Goal: Check status

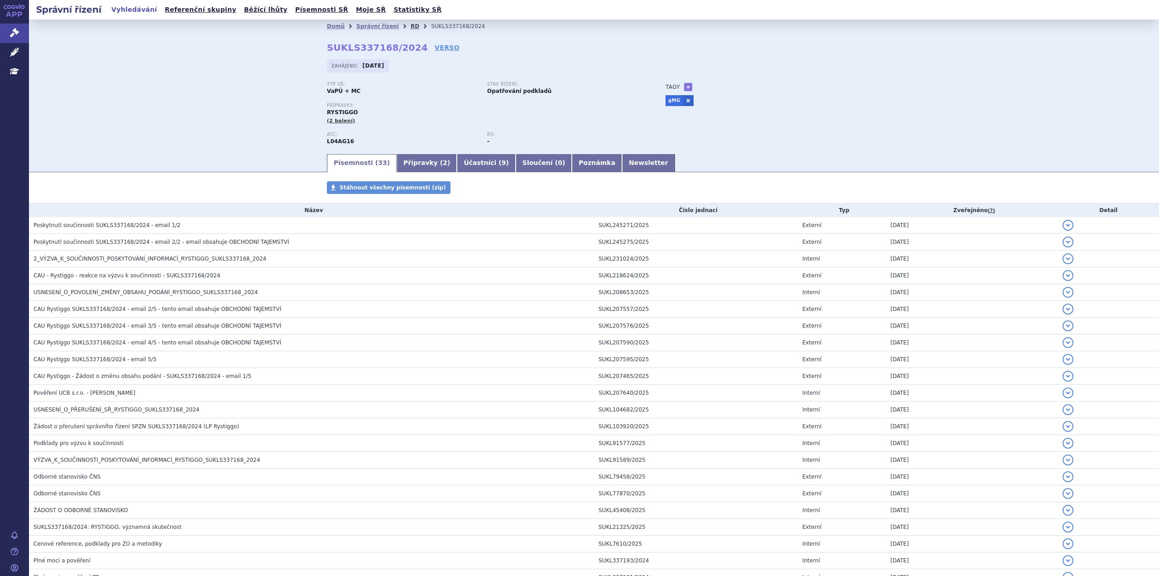
click at [411, 25] on link "RD" at bounding box center [415, 26] width 9 height 6
click at [411, 29] on link "RD" at bounding box center [415, 26] width 9 height 6
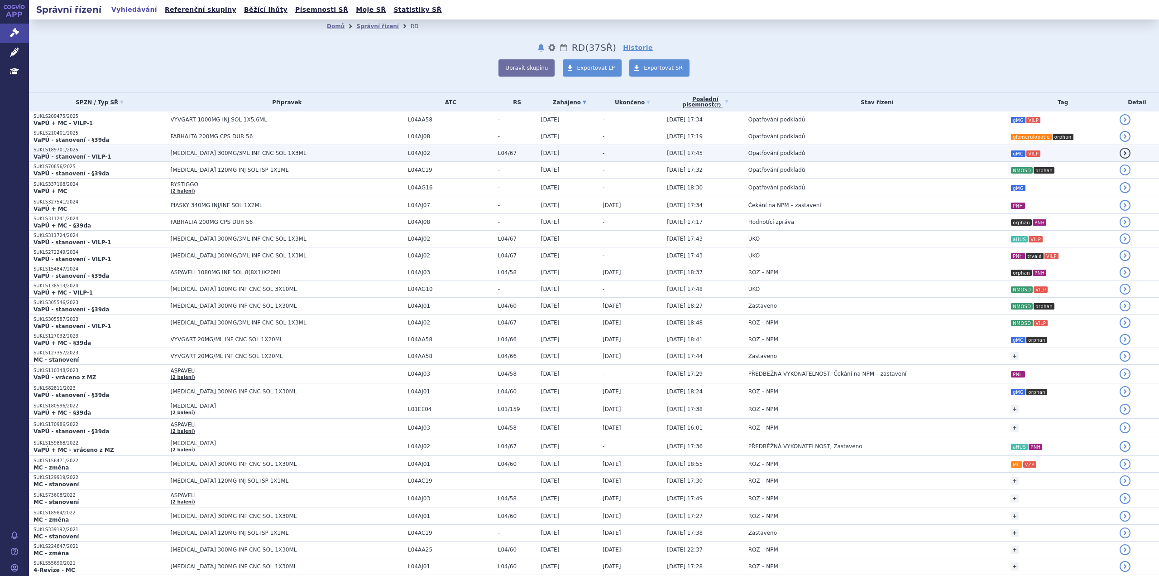
click at [761, 153] on span "Opatřování podkladů" at bounding box center [777, 153] width 57 height 6
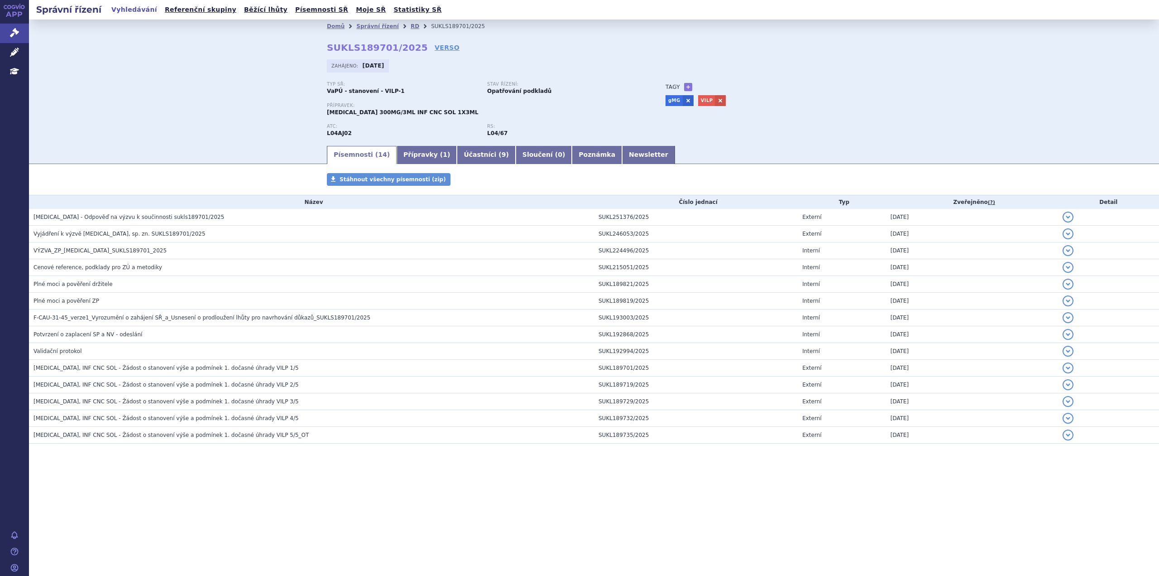
click at [122, 177] on div "Písemnosti Stáhnout všechny písemnosti (zip) Název Číslo jednací Typ Zveřejněno…" at bounding box center [594, 317] width 1130 height 288
click at [182, 157] on div "Písemnosti ( 14 ) Přípravky ( 1 ) Účastníci ( 9 ) Sloučení ( 0 ) Poznámka Newsl…" at bounding box center [594, 153] width 1130 height 19
